Goal: Transaction & Acquisition: Purchase product/service

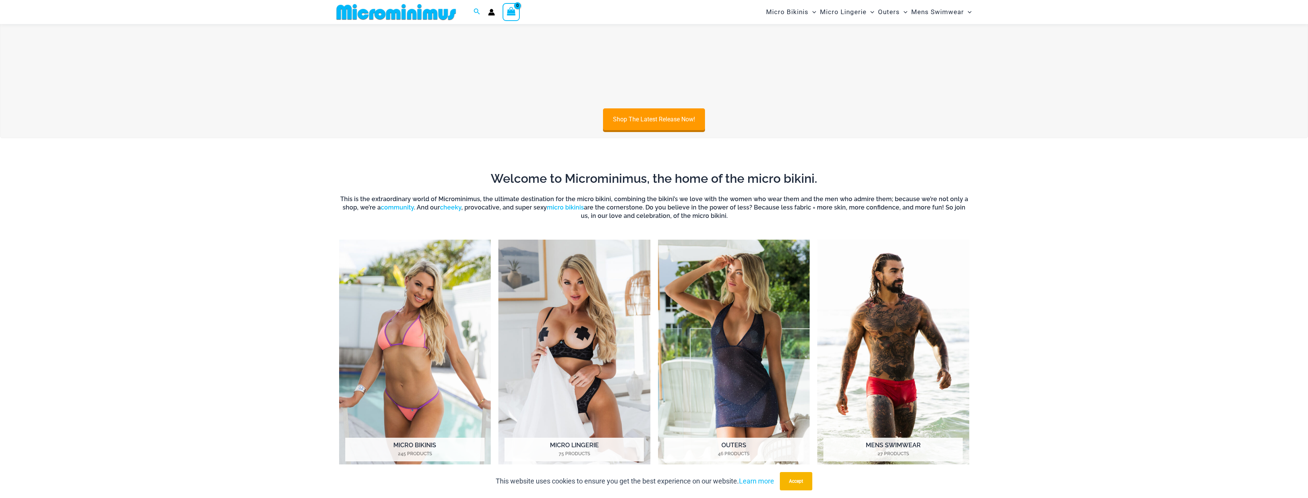
scroll to position [682, 0]
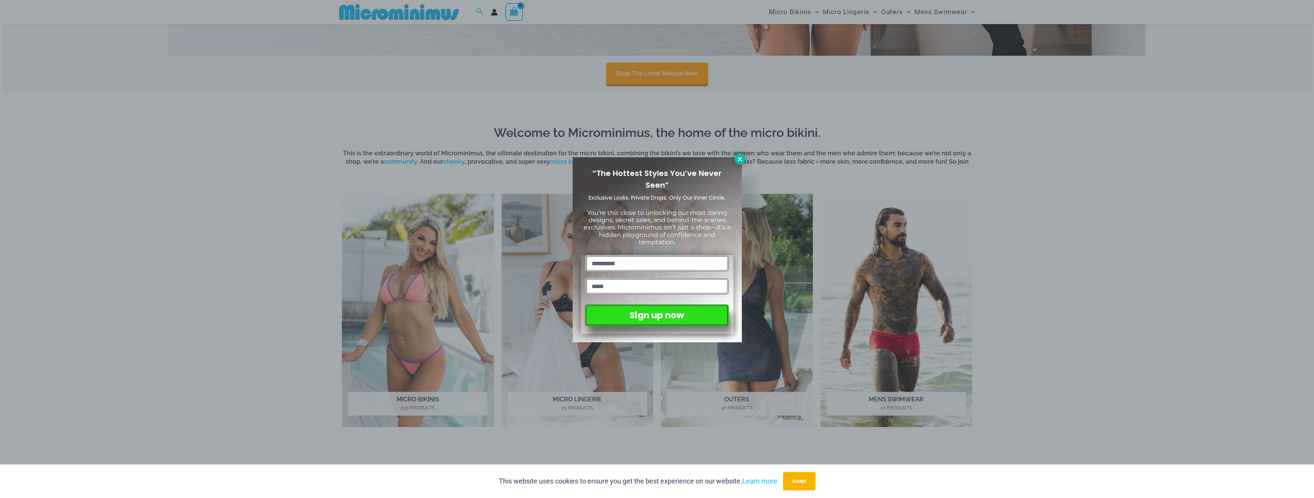
click at [739, 159] on icon at bounding box center [739, 159] width 4 height 4
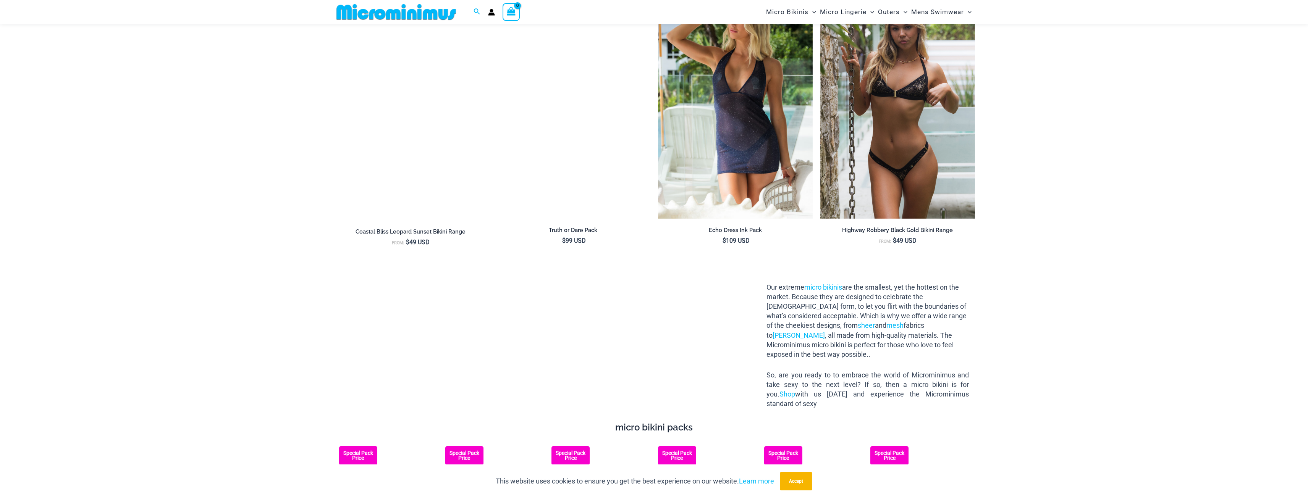
scroll to position [1178, 0]
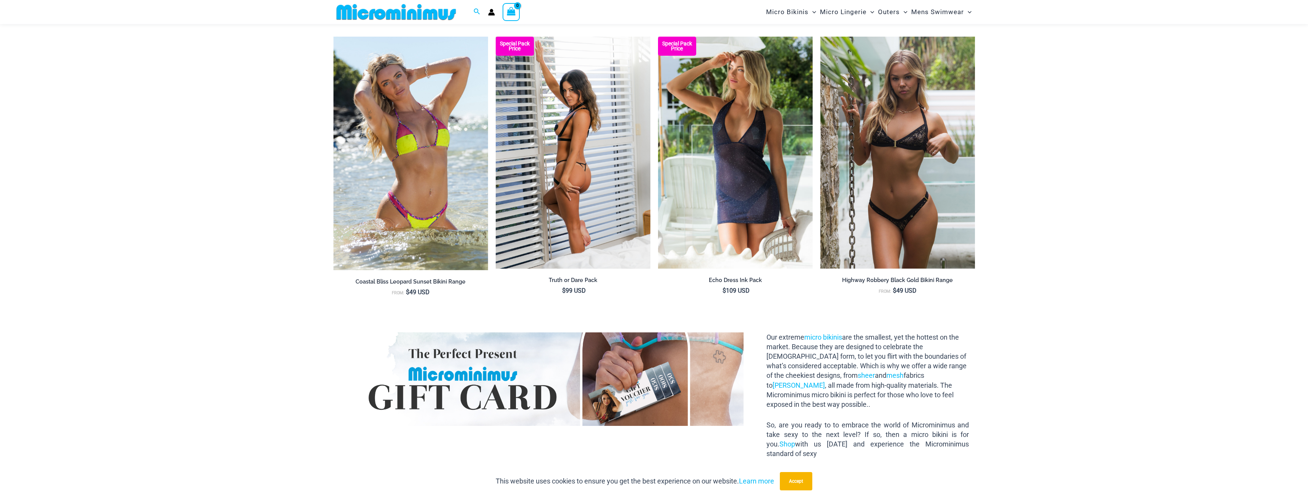
click at [550, 177] on img at bounding box center [573, 153] width 155 height 232
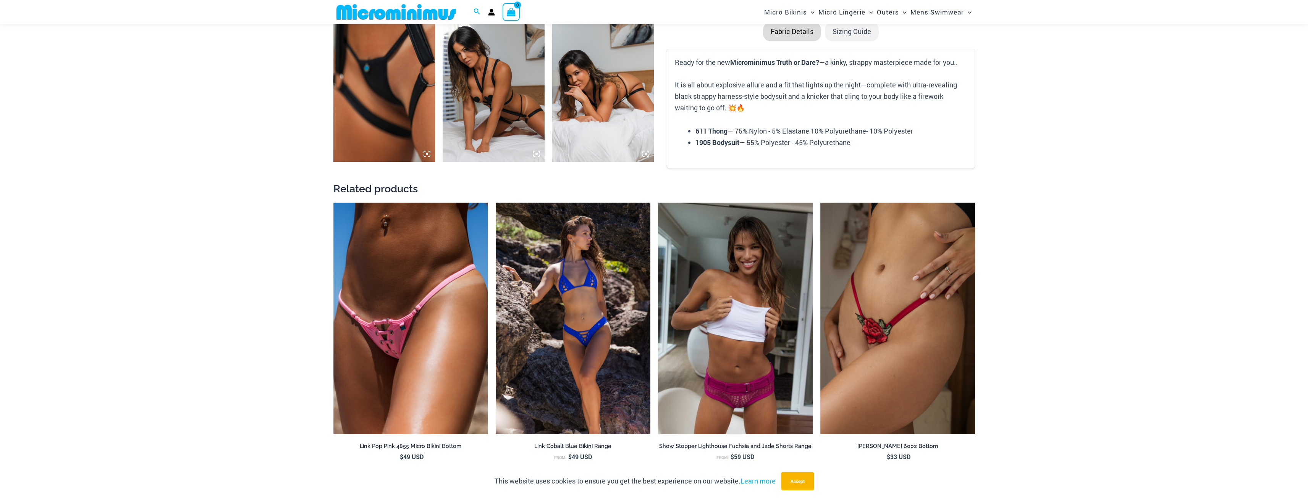
scroll to position [872, 0]
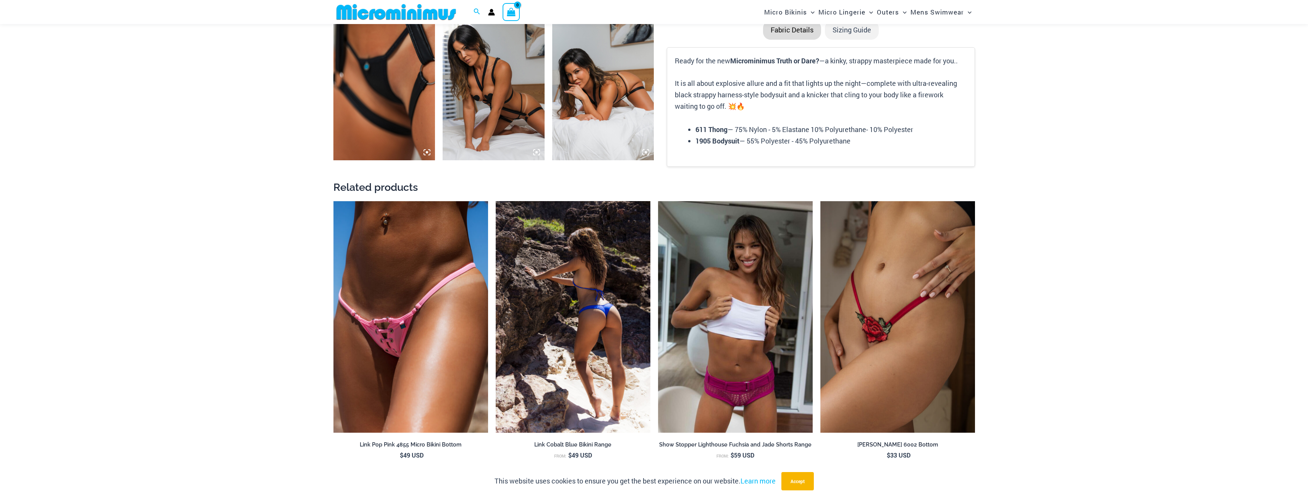
click at [601, 310] on img at bounding box center [573, 317] width 155 height 232
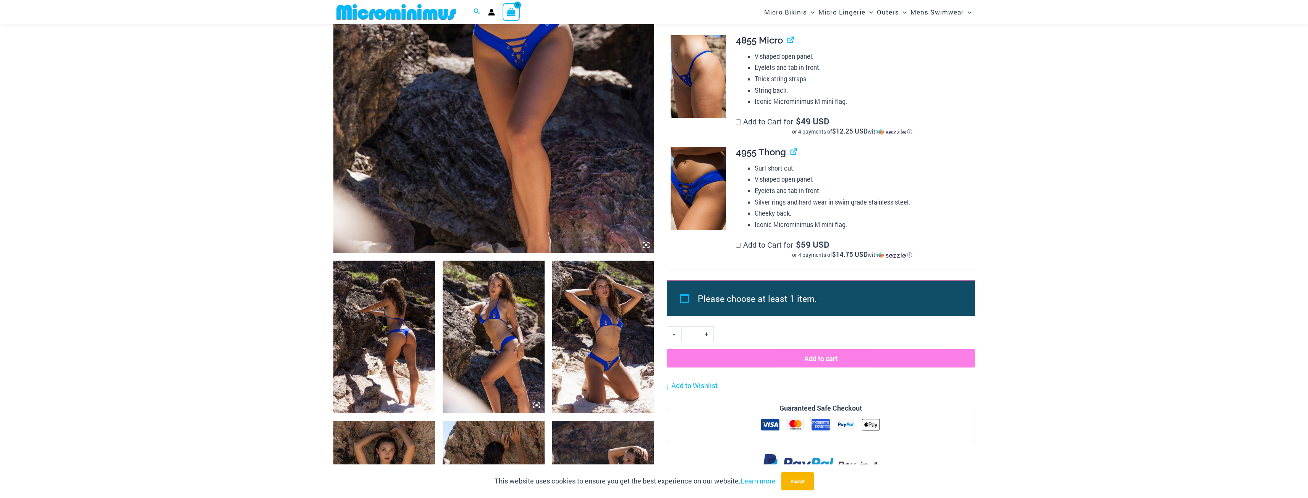
scroll to position [298, 0]
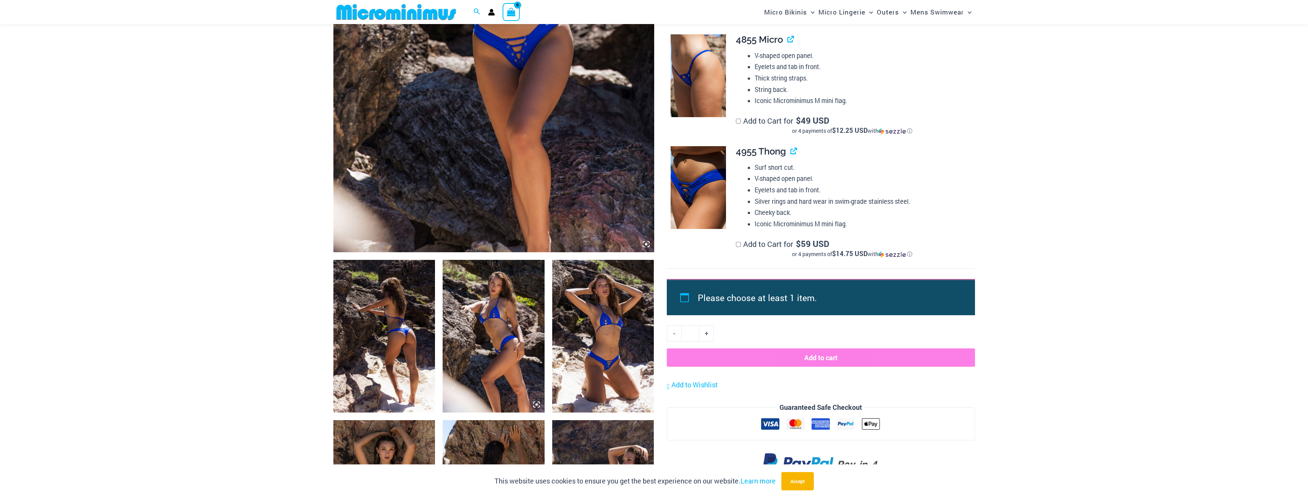
click at [508, 307] on img at bounding box center [494, 336] width 102 height 153
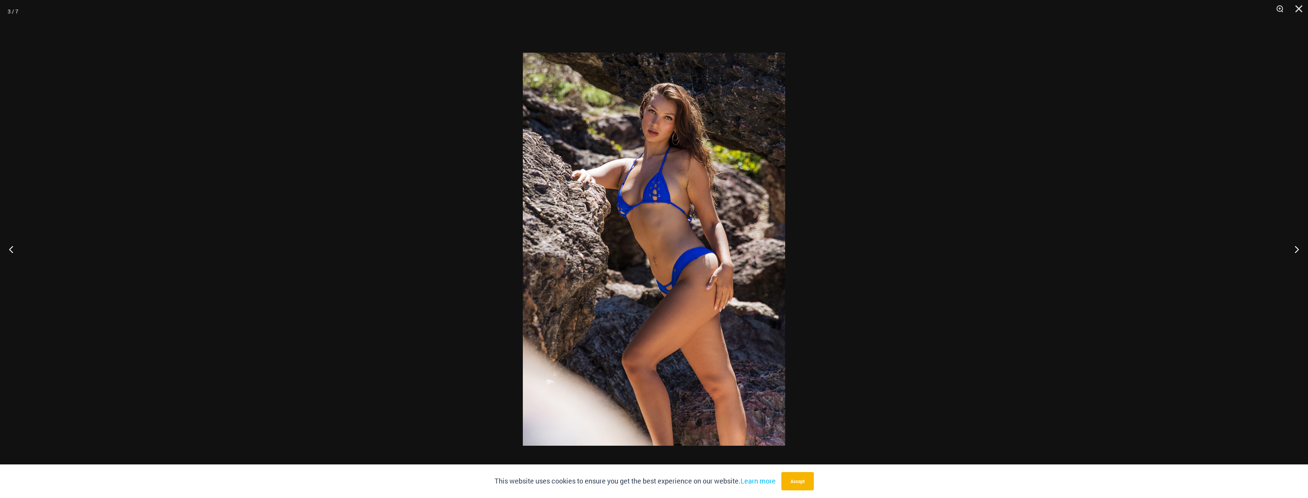
click at [645, 203] on img at bounding box center [654, 249] width 262 height 393
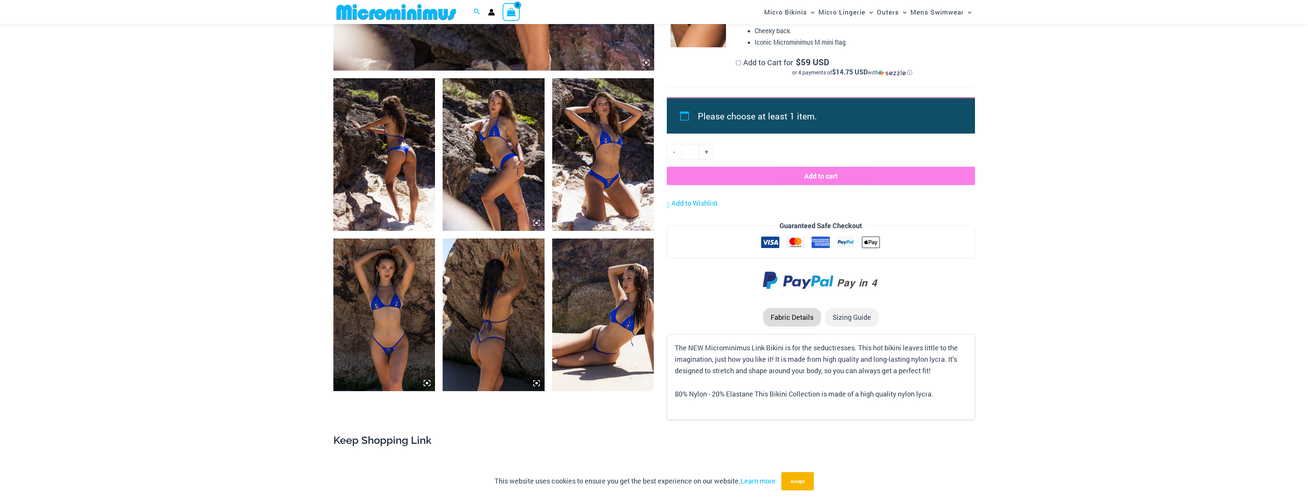
scroll to position [489, 0]
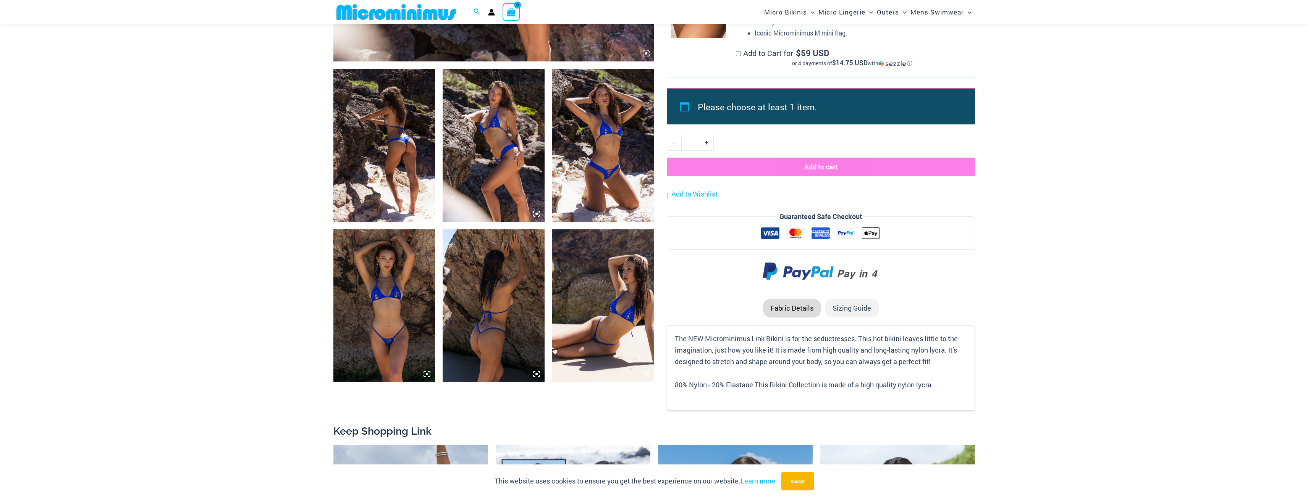
click at [593, 320] on img at bounding box center [603, 306] width 102 height 153
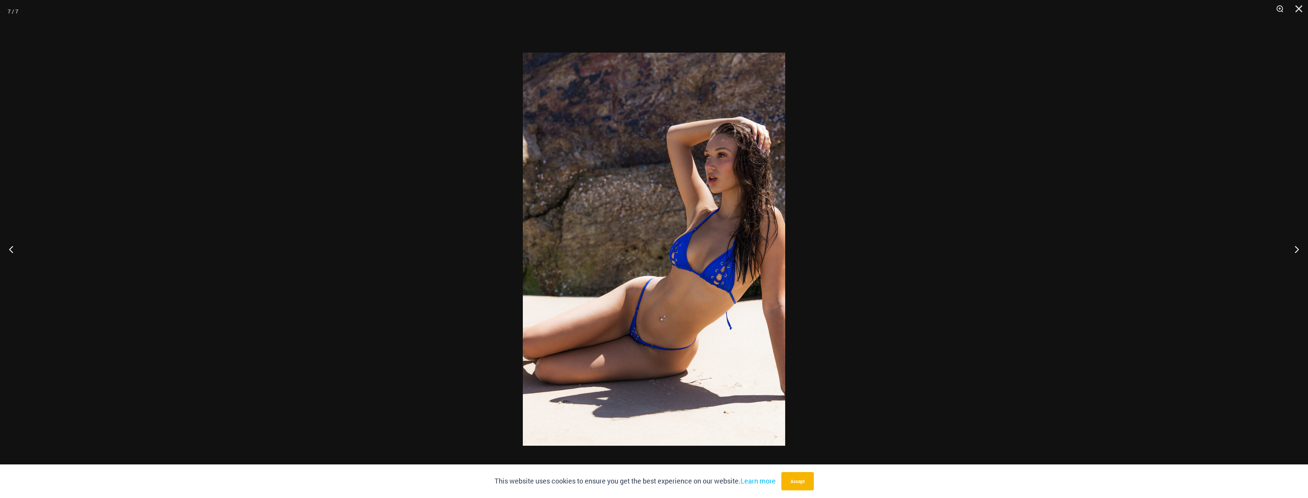
click at [396, 267] on div at bounding box center [654, 249] width 1308 height 498
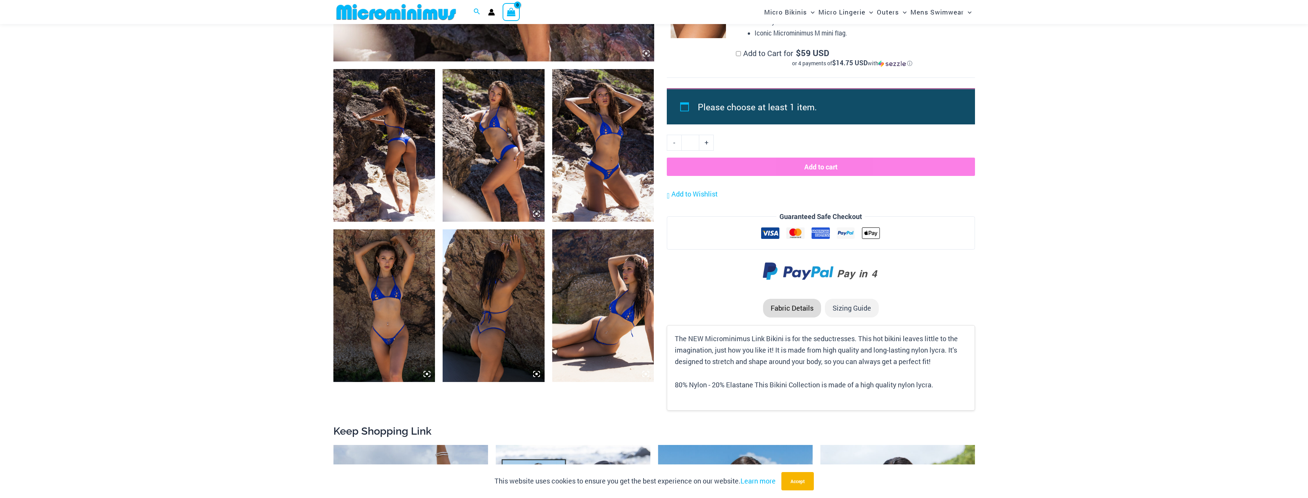
click at [400, 282] on img at bounding box center [384, 306] width 102 height 153
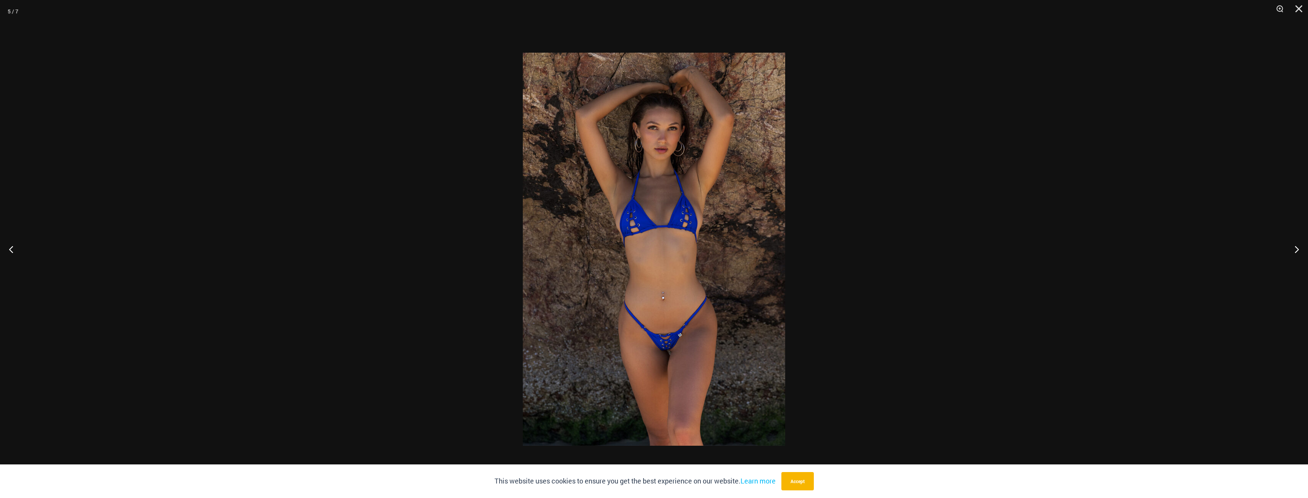
click at [391, 280] on div at bounding box center [654, 249] width 1308 height 498
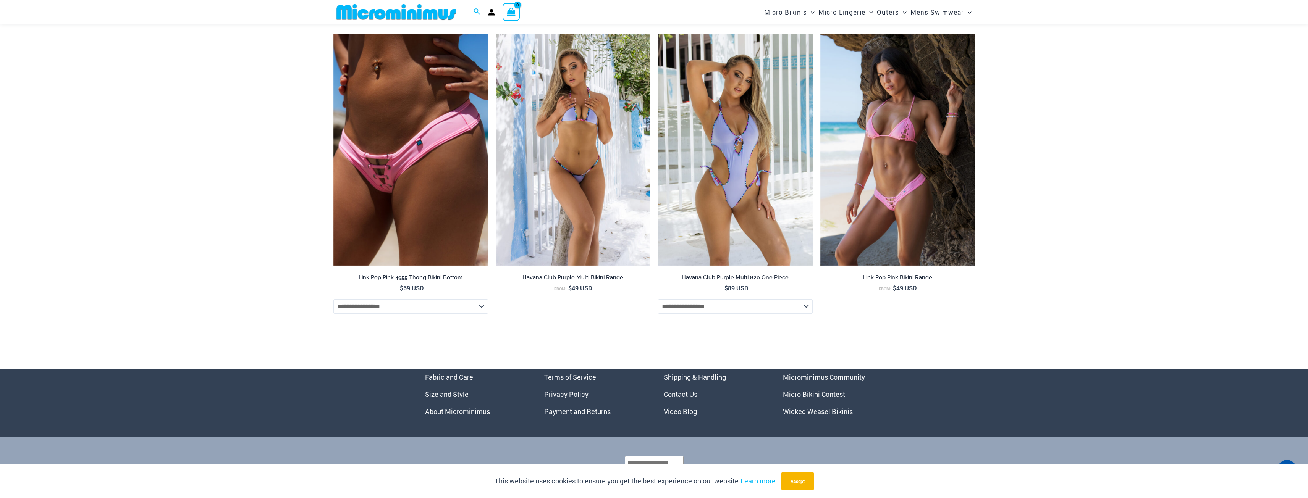
scroll to position [2778, 0]
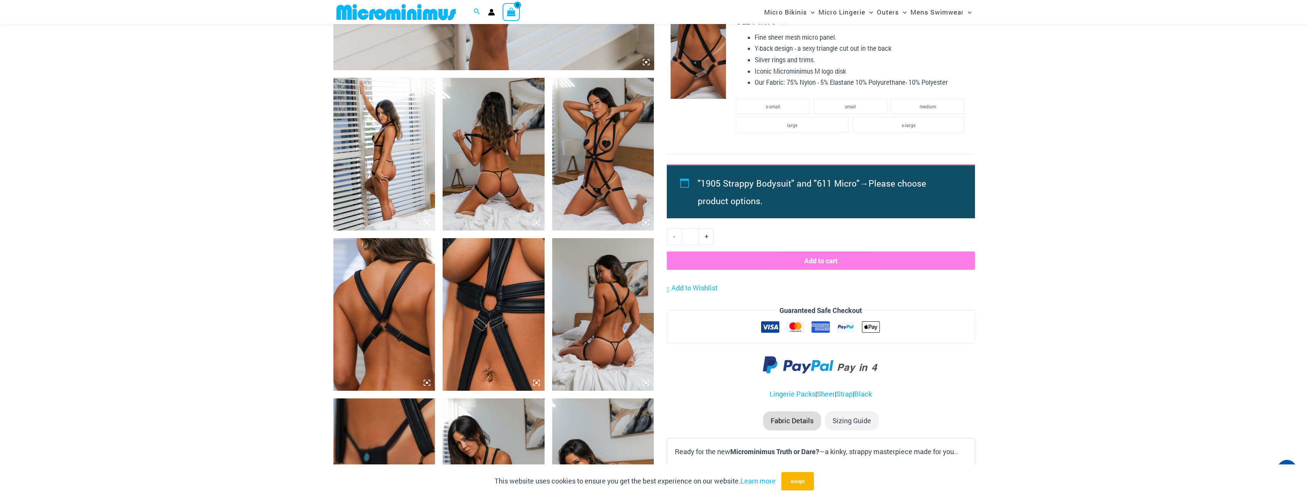
scroll to position [413, 0]
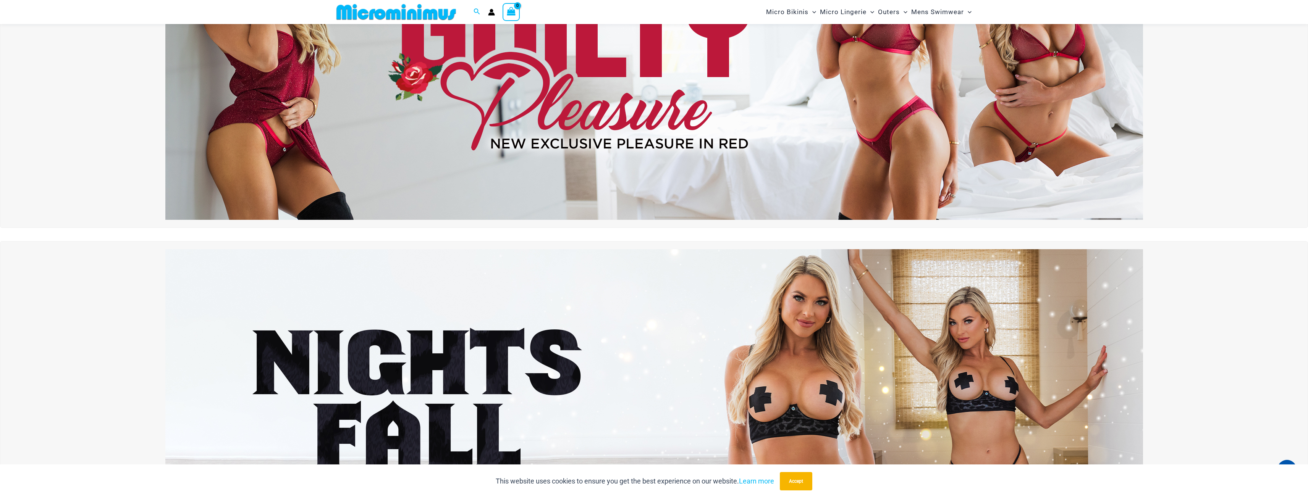
scroll to position [53, 0]
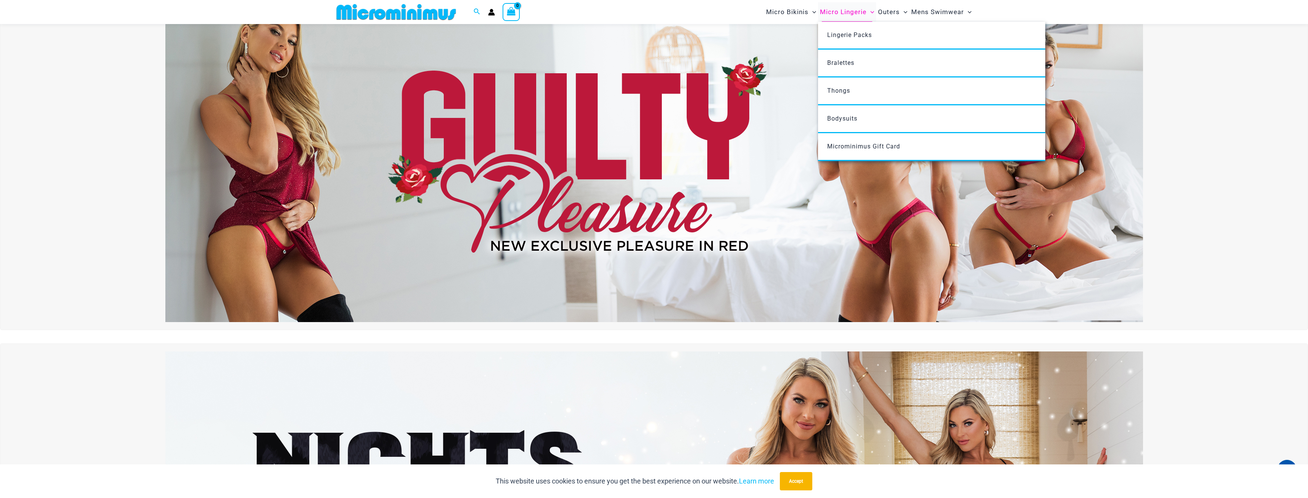
click at [843, 14] on span "Micro Lingerie" at bounding box center [843, 11] width 47 height 19
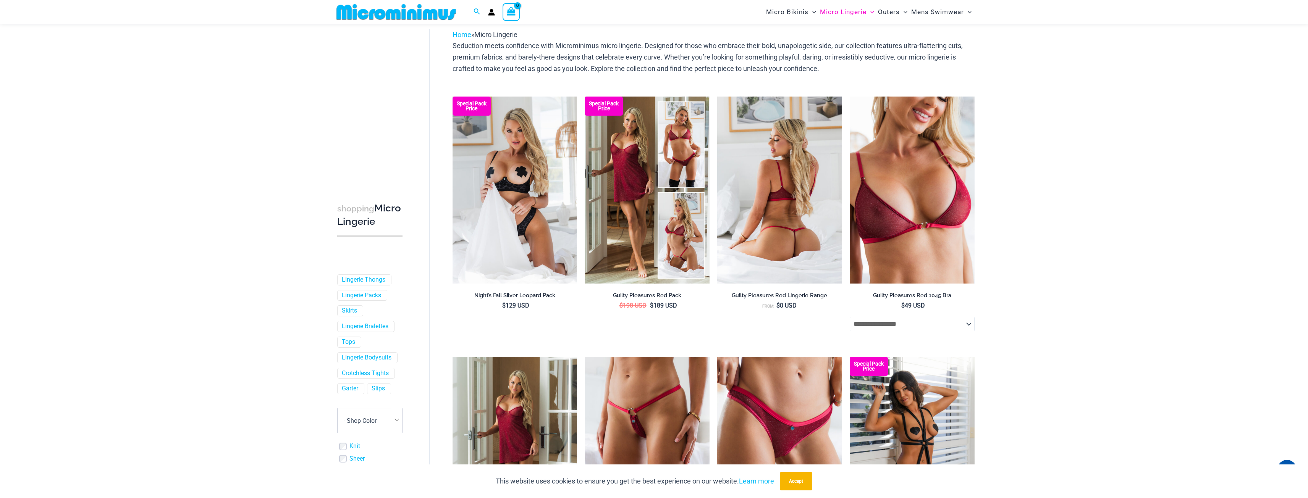
scroll to position [32, 0]
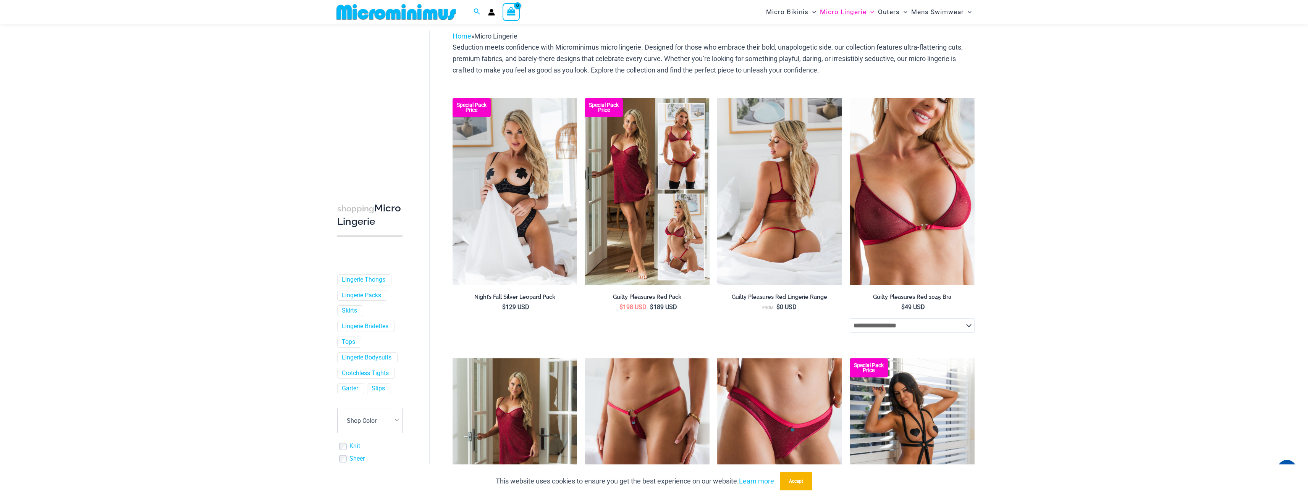
click at [817, 205] on img at bounding box center [779, 191] width 125 height 187
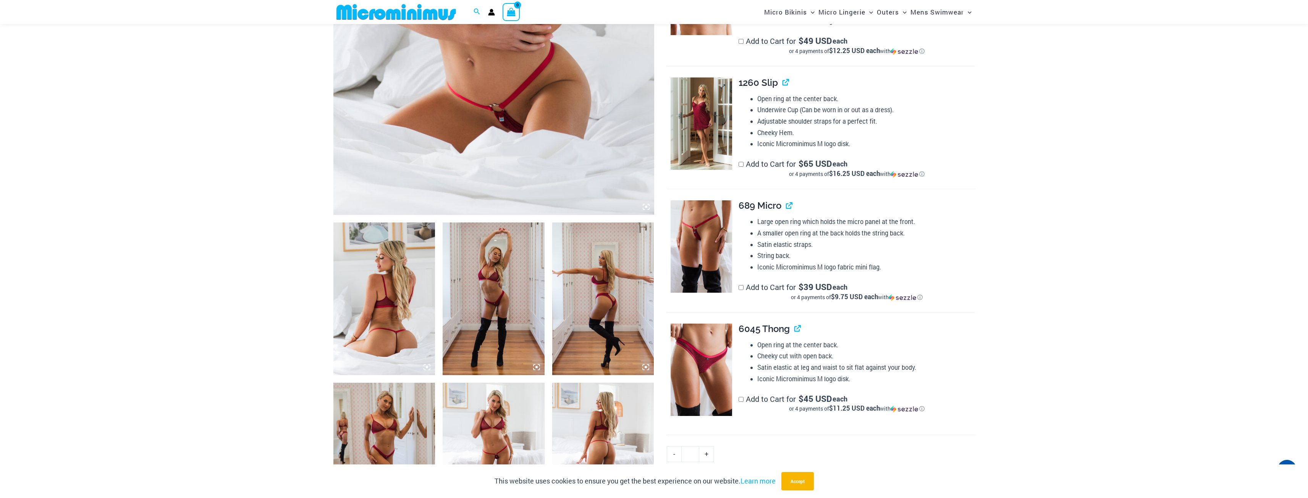
scroll to position [336, 0]
click at [703, 239] on img at bounding box center [701, 246] width 61 height 92
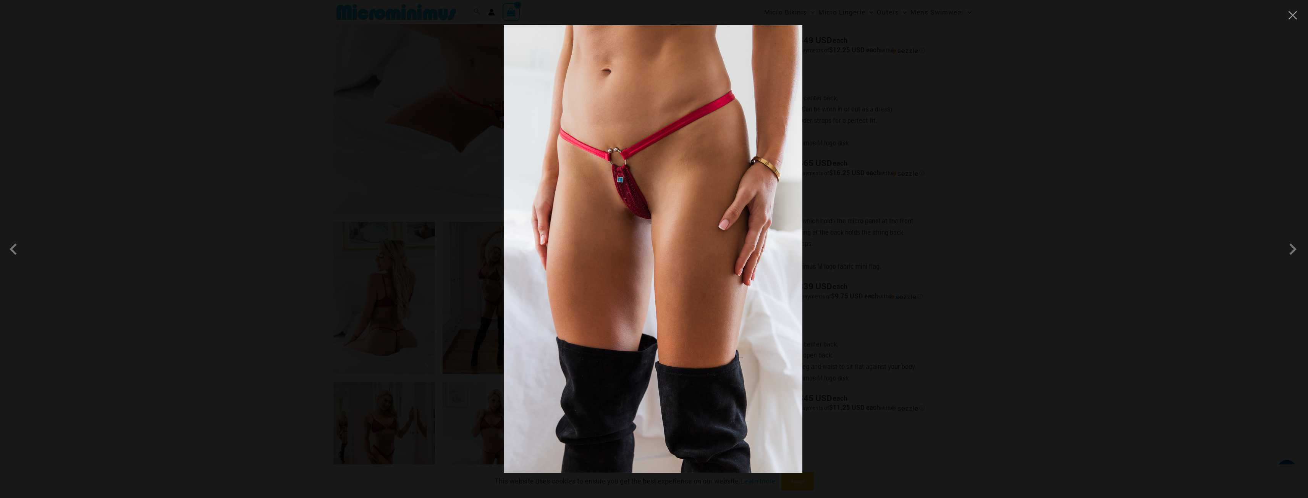
click at [680, 230] on img at bounding box center [653, 249] width 299 height 448
click at [505, 224] on img at bounding box center [653, 249] width 299 height 448
click at [452, 219] on div at bounding box center [654, 249] width 1308 height 498
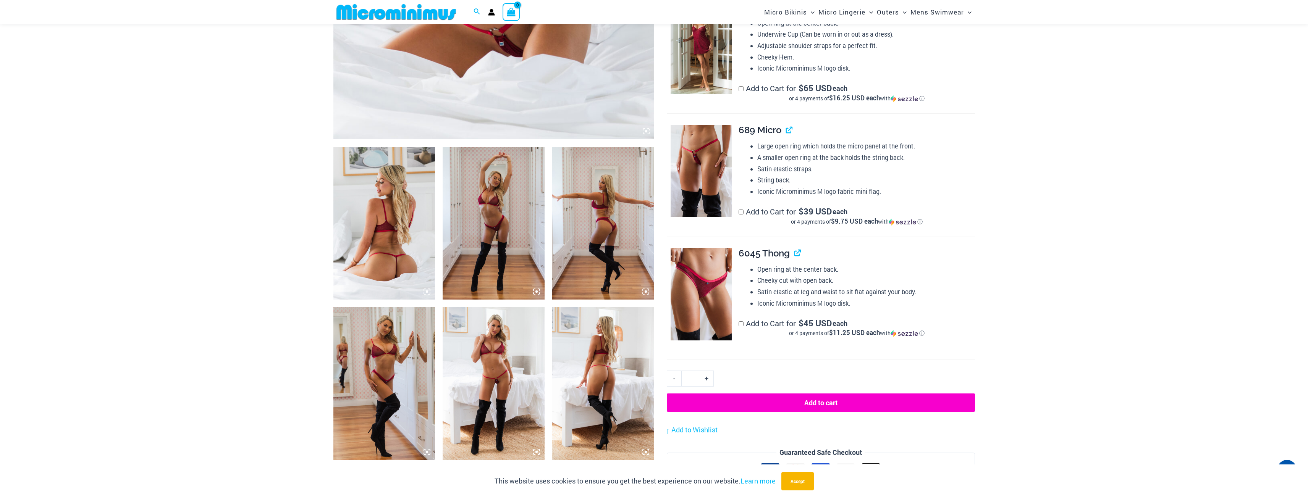
scroll to position [413, 0]
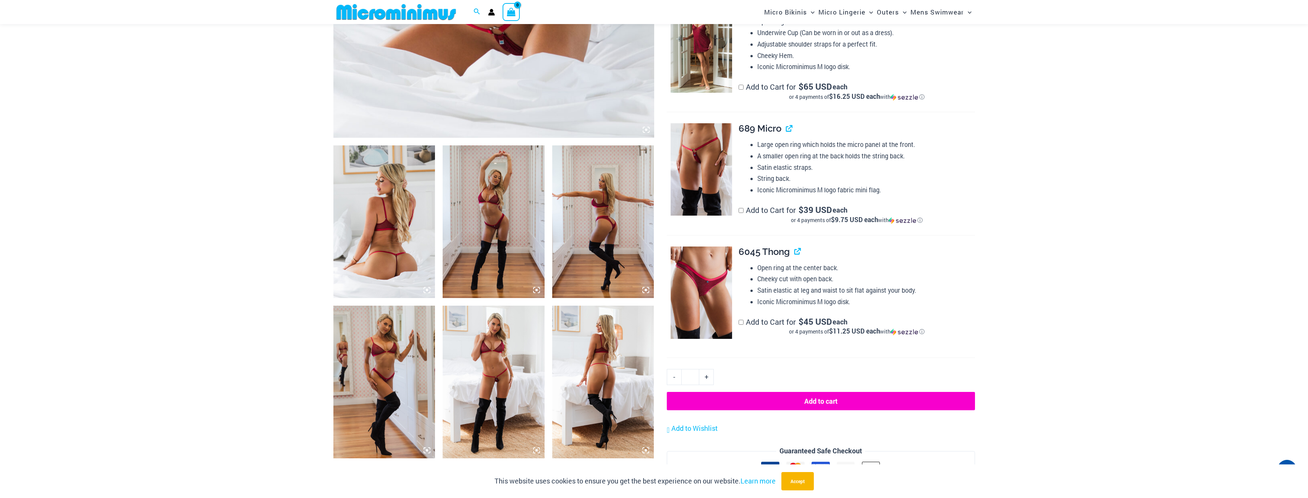
click at [511, 360] on img at bounding box center [494, 382] width 102 height 153
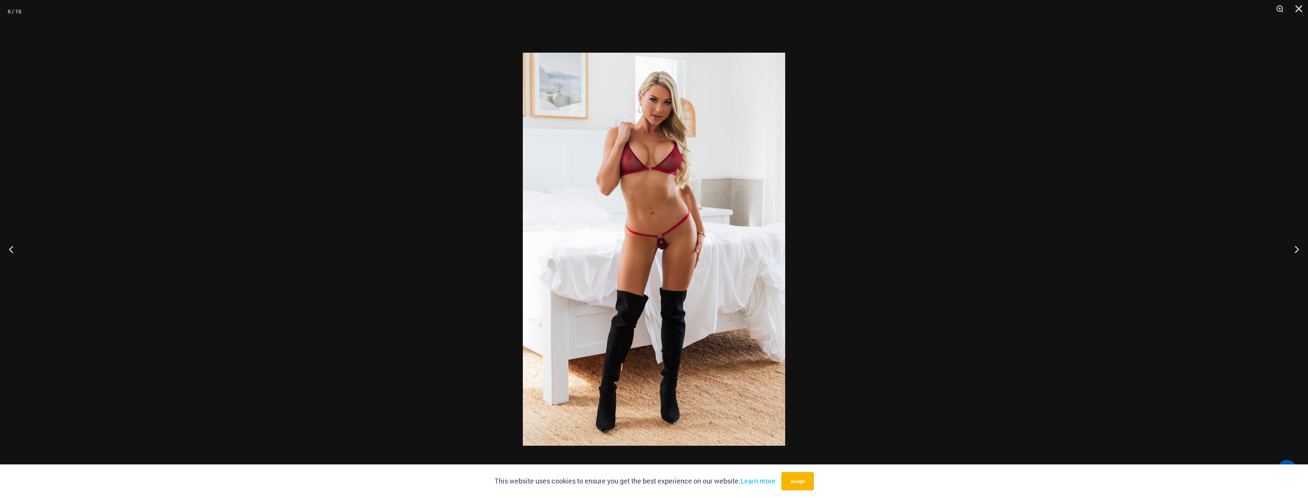
click at [500, 210] on div at bounding box center [654, 249] width 1308 height 498
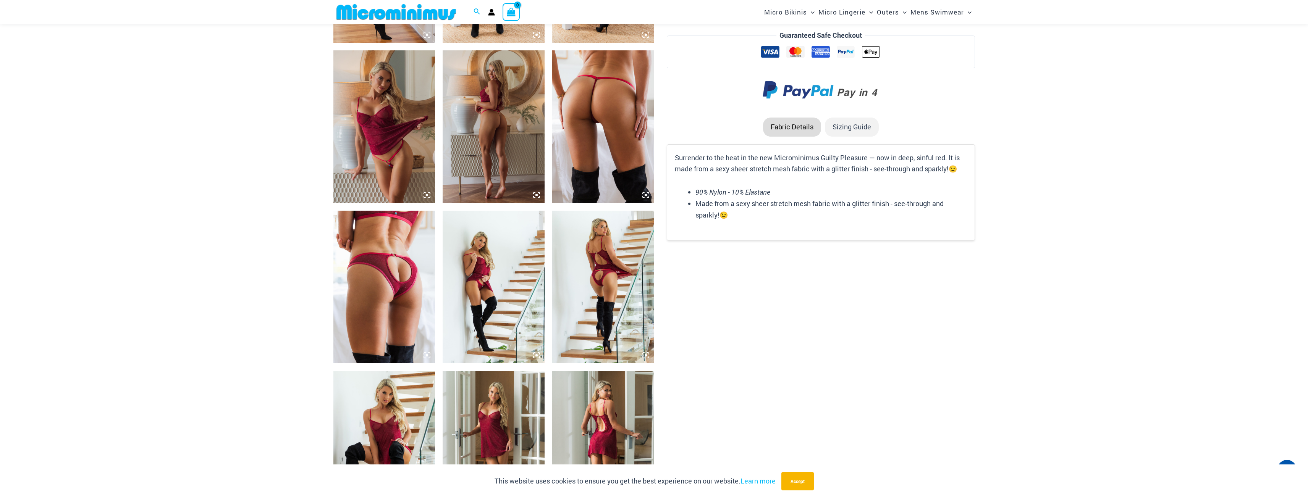
scroll to position [948, 0]
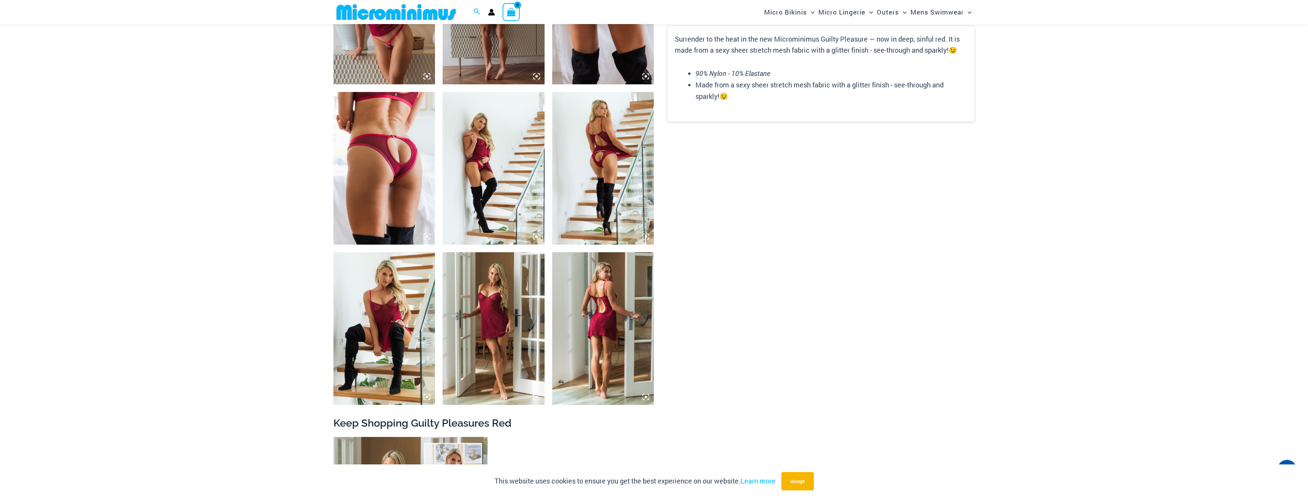
click at [407, 301] on img at bounding box center [384, 328] width 102 height 153
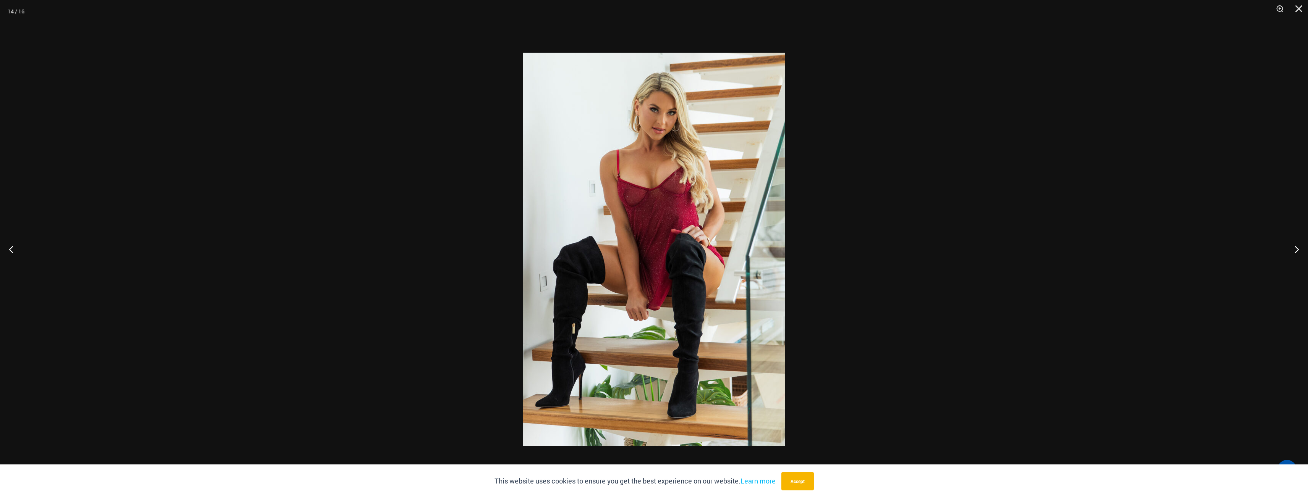
click at [370, 279] on div at bounding box center [654, 249] width 1308 height 498
